Goal: Entertainment & Leisure: Consume media (video, audio)

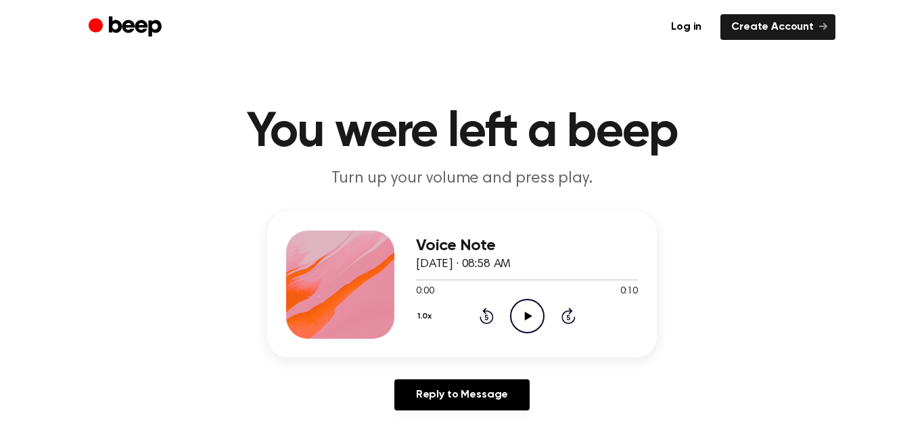
click at [534, 315] on icon "Play Audio" at bounding box center [527, 316] width 34 height 34
click at [529, 312] on icon at bounding box center [527, 316] width 6 height 9
click at [529, 312] on icon "Play Audio" at bounding box center [527, 316] width 34 height 34
click at [529, 312] on icon at bounding box center [527, 316] width 6 height 9
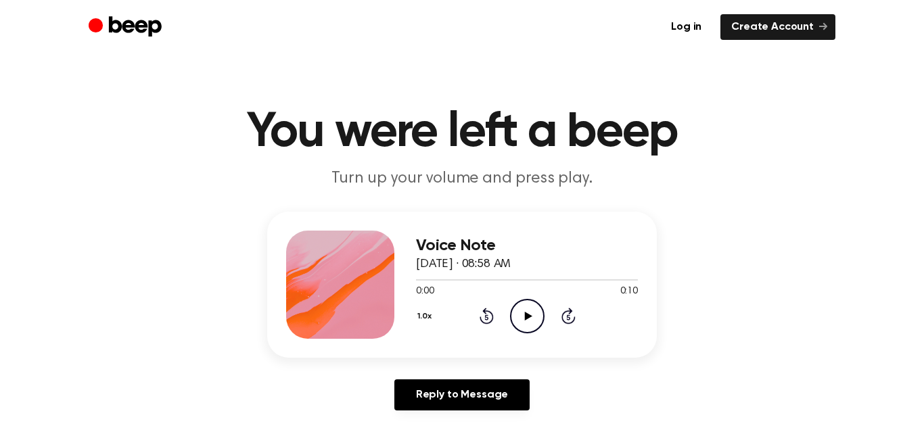
click at [529, 312] on icon "Play Audio" at bounding box center [527, 316] width 34 height 34
click at [751, 146] on h1 "You were left a beep" at bounding box center [462, 132] width 693 height 49
click at [418, 283] on div at bounding box center [527, 279] width 222 height 11
